Goal: Transaction & Acquisition: Book appointment/travel/reservation

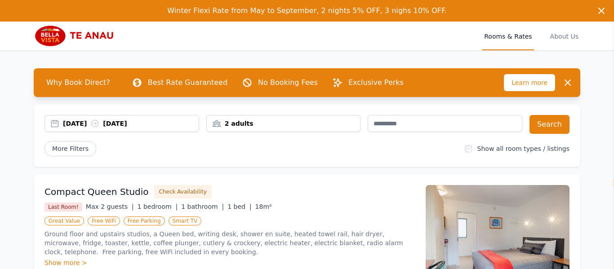
select select "**"
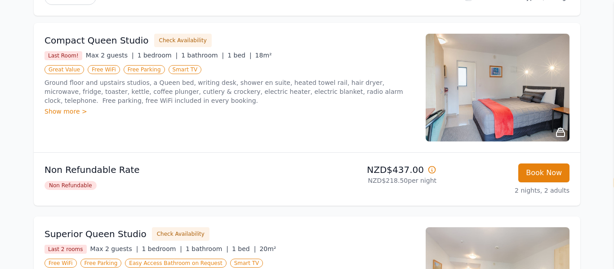
scroll to position [152, 0]
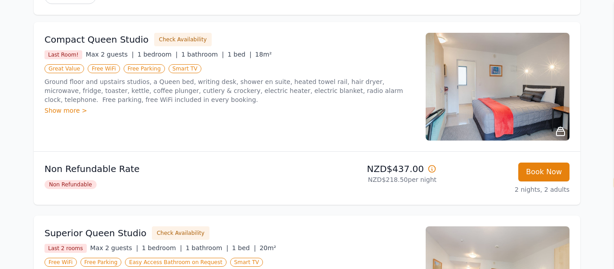
click at [64, 112] on div "Show more >" at bounding box center [229, 110] width 370 height 9
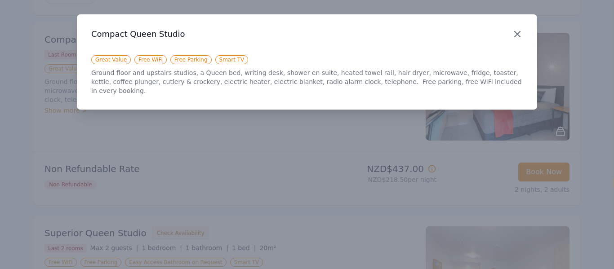
click at [517, 35] on icon "button" at bounding box center [516, 33] width 5 height 5
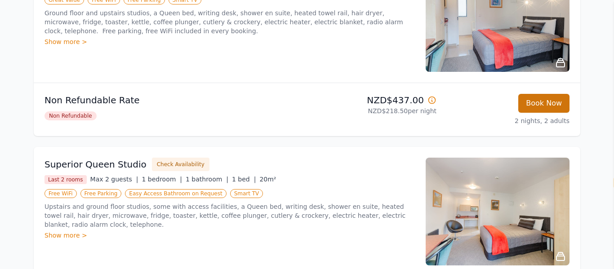
scroll to position [221, 0]
click at [499, 53] on img at bounding box center [497, 18] width 144 height 108
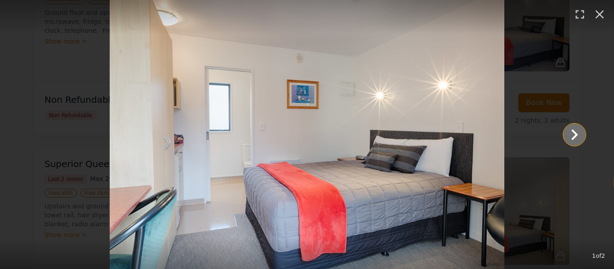
click at [577, 135] on icon "Show slide 2 of 2" at bounding box center [574, 135] width 22 height 22
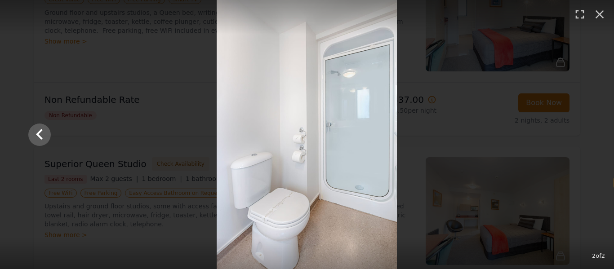
click at [577, 135] on div at bounding box center [306, 134] width 575 height 269
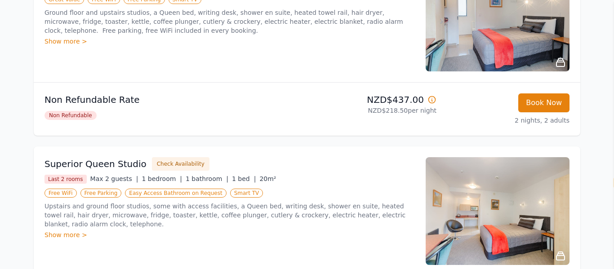
click at [559, 60] on icon at bounding box center [560, 62] width 8 height 8
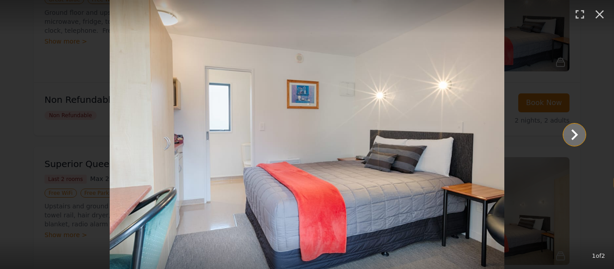
click at [564, 134] on icon "Show slide 2 of 2" at bounding box center [574, 135] width 22 height 22
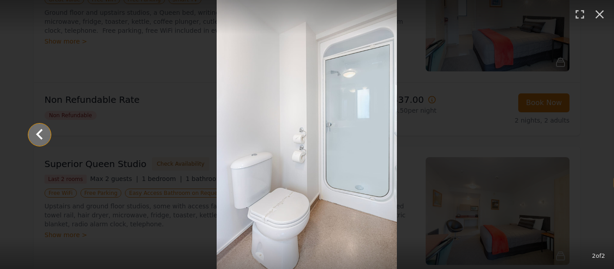
click at [42, 132] on icon "Show slide 1 of 2" at bounding box center [40, 135] width 22 height 22
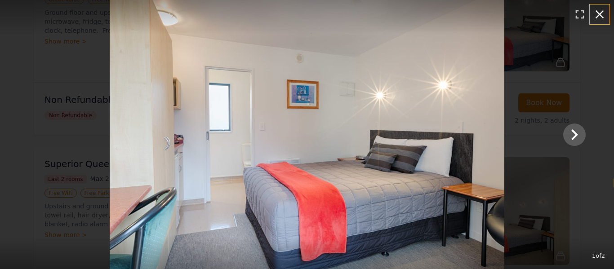
click at [602, 14] on icon "button" at bounding box center [599, 14] width 14 height 14
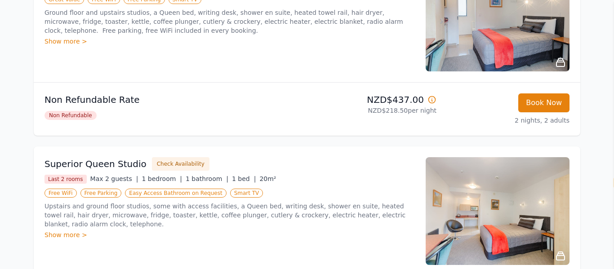
click at [538, 247] on img at bounding box center [497, 211] width 144 height 108
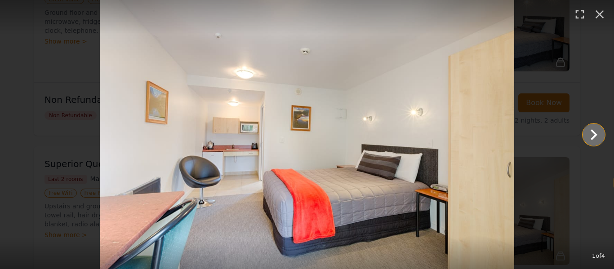
click at [596, 135] on icon "Show slide 2 of 4" at bounding box center [593, 134] width 7 height 11
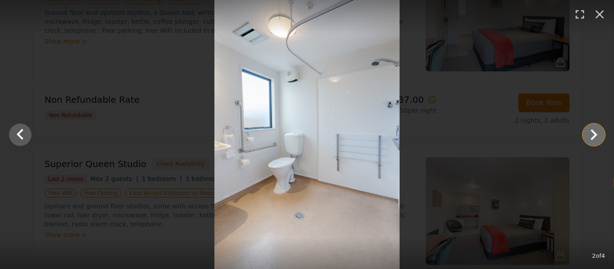
click at [593, 128] on icon "Show slide 3 of 4" at bounding box center [594, 135] width 22 height 22
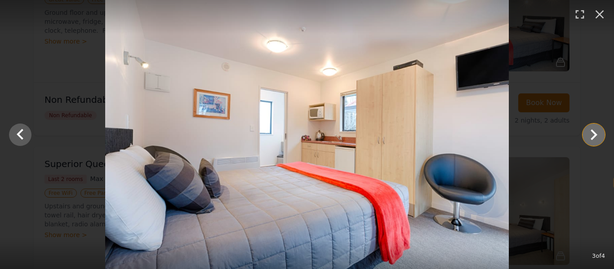
click at [595, 136] on icon "Show slide 4 of 4" at bounding box center [593, 134] width 7 height 11
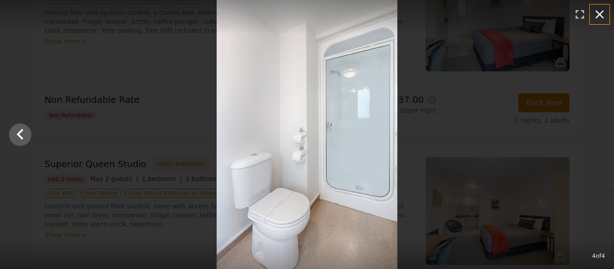
click at [601, 14] on icon "button" at bounding box center [599, 14] width 14 height 14
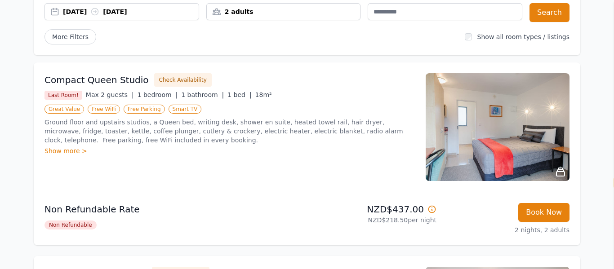
scroll to position [108, 0]
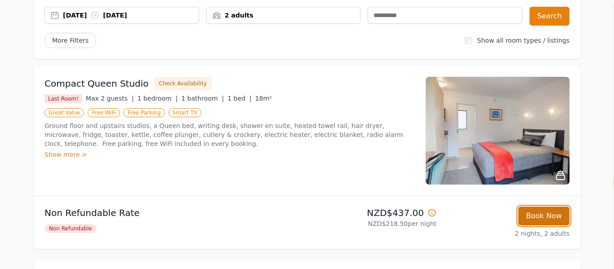
click at [552, 217] on button "Book Now" at bounding box center [543, 216] width 51 height 19
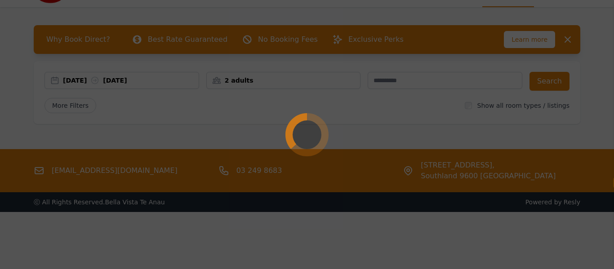
scroll to position [43, 0]
select select "**"
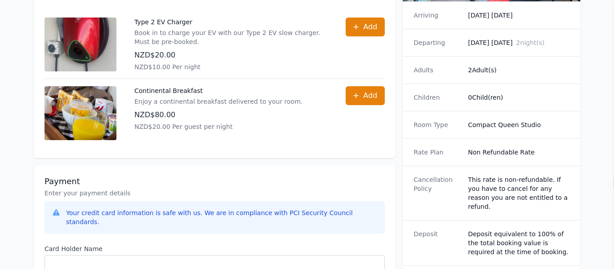
scroll to position [411, 0]
